Goal: Task Accomplishment & Management: Manage account settings

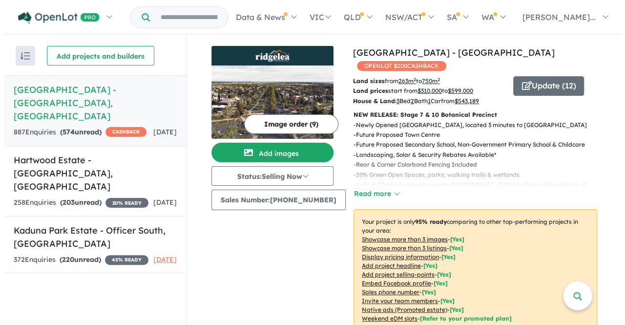
scroll to position [17, 0]
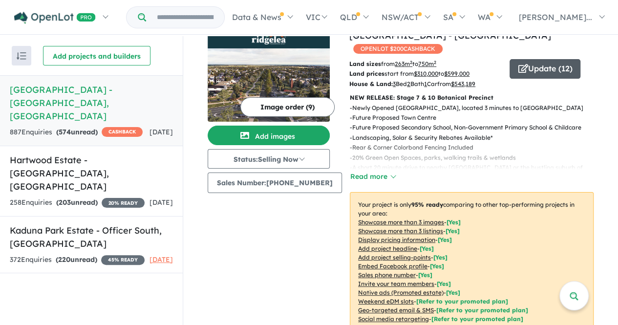
click at [543, 59] on button "Update ( 12 )" at bounding box center [544, 69] width 71 height 20
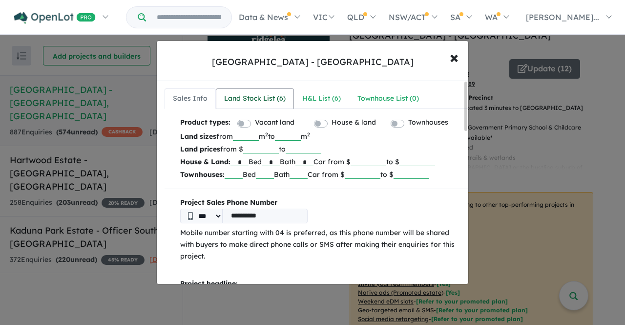
click at [233, 105] on link "Land Stock List ( 6 )" at bounding box center [255, 98] width 78 height 21
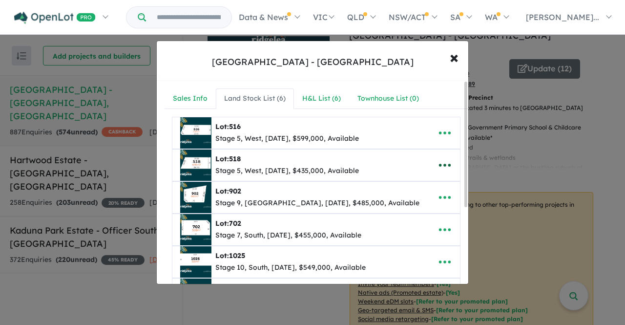
click at [440, 164] on icon "button" at bounding box center [444, 165] width 15 height 15
click at [416, 206] on link "Remove" at bounding box center [423, 212] width 72 height 22
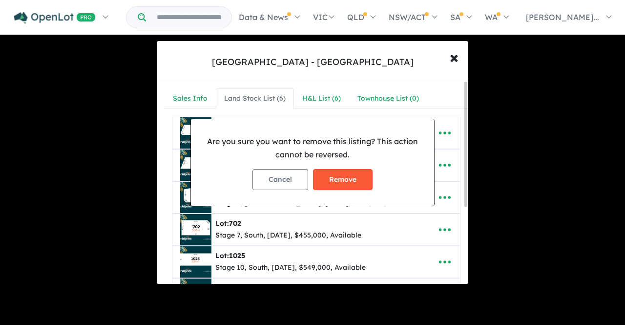
click at [355, 187] on button "Remove" at bounding box center [343, 179] width 60 height 21
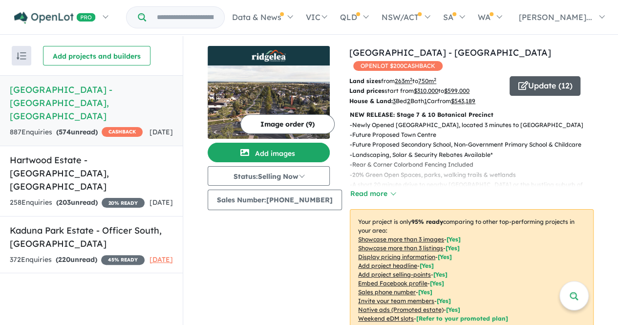
click at [546, 76] on button "Update ( 12 )" at bounding box center [544, 86] width 71 height 20
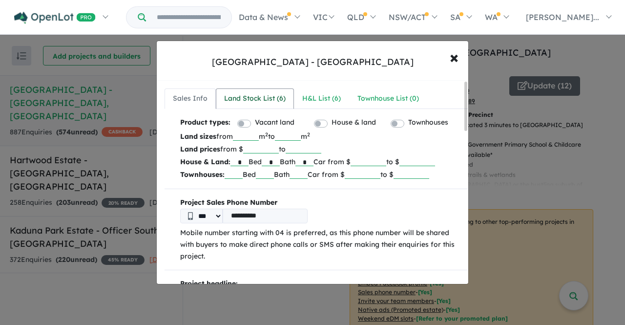
click at [262, 102] on div "Land Stock List ( 6 )" at bounding box center [255, 99] width 62 height 12
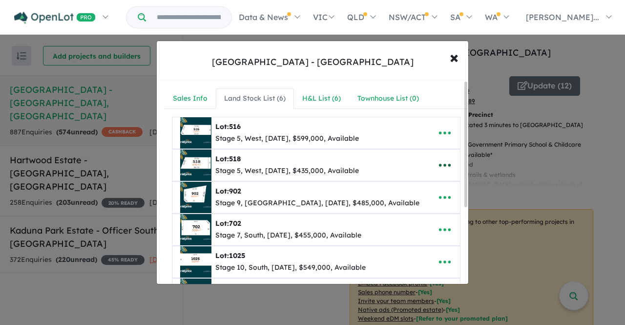
click at [442, 165] on icon "button" at bounding box center [444, 165] width 15 height 15
click at [422, 207] on link "Remove" at bounding box center [423, 212] width 72 height 22
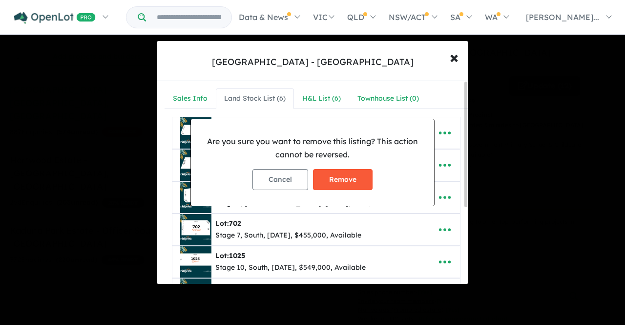
click at [335, 176] on button "Remove" at bounding box center [343, 179] width 60 height 21
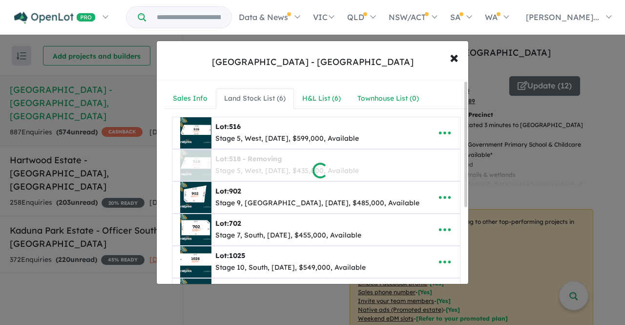
drag, startPoint x: 466, startPoint y: 154, endPoint x: 467, endPoint y: 219, distance: 65.4
click at [467, 219] on div at bounding box center [312, 162] width 625 height 325
click at [446, 61] on div at bounding box center [312, 162] width 625 height 325
click at [455, 60] on div at bounding box center [312, 162] width 625 height 325
